Goal: Transaction & Acquisition: Obtain resource

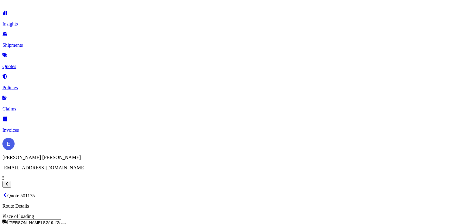
select select "Road"
select select "Air"
select select "1"
click at [21, 65] on div "Insights Shipments Quotes Policies Claims Invoices" at bounding box center [231, 71] width 459 height 123
click at [21, 61] on link "Quotes" at bounding box center [231, 61] width 459 height 16
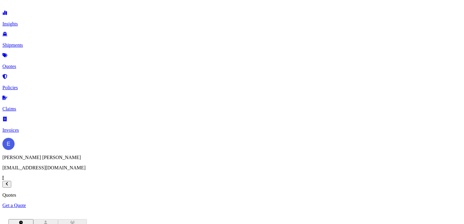
scroll to position [121, 362]
click at [427, 203] on p "Get a Quote" at bounding box center [231, 205] width 459 height 5
select select "Road"
select select "Sea"
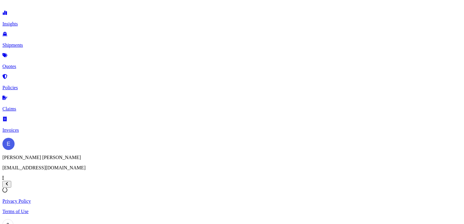
select select "1"
click at [113, 214] on div "Place of loading" at bounding box center [231, 220] width 459 height 12
click at [61, 220] on input "Place of loading" at bounding box center [34, 223] width 54 height 6
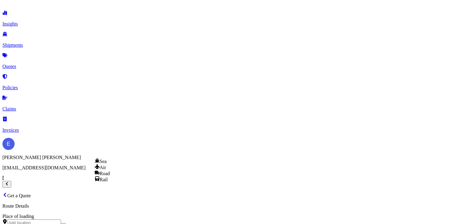
click at [110, 176] on span "Road" at bounding box center [105, 173] width 10 height 5
select select "Road"
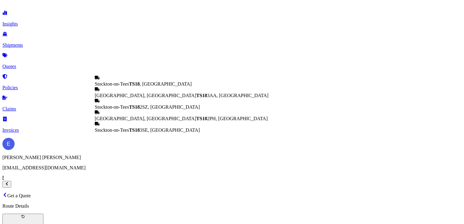
click at [129, 84] on span "Stockton-on-Tees TS18 , [GEOGRAPHIC_DATA]" at bounding box center [143, 83] width 97 height 5
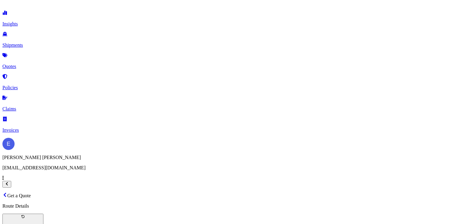
type input "Stockton-on-Tees TS18, [GEOGRAPHIC_DATA]"
type input "Aberdeen AB23, [GEOGRAPHIC_DATA]"
type input "Electronic Integrated Circuits"
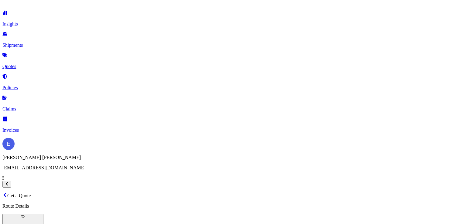
type textarea "Circuits"
type input "29372.25"
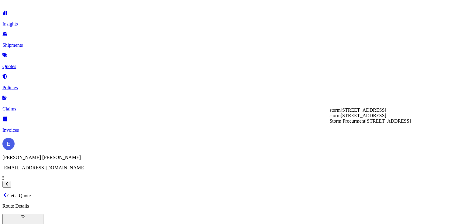
click at [346, 113] on div "[STREET_ADDRESS]" at bounding box center [370, 110] width 81 height 5
type input "storm"
type input "150"
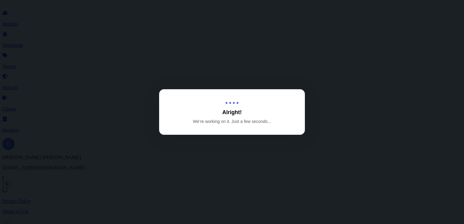
select select "Road"
select select "1"
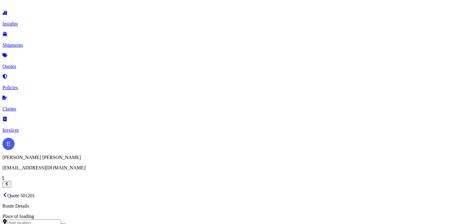
scroll to position [283, 0]
